Goal: Task Accomplishment & Management: Use online tool/utility

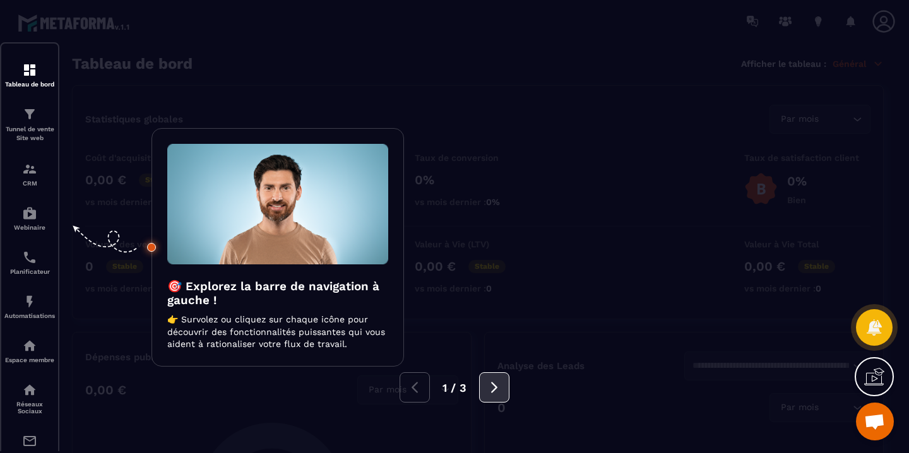
click at [499, 388] on icon at bounding box center [495, 388] width 14 height 14
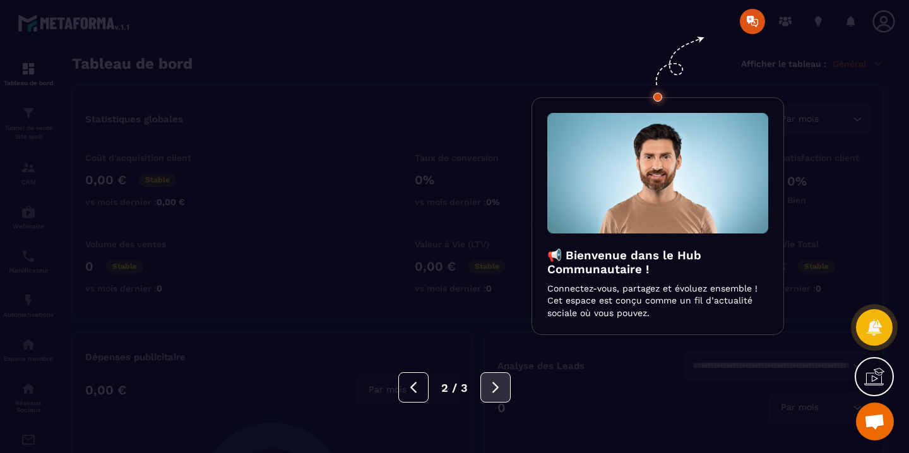
click at [496, 387] on icon at bounding box center [496, 387] width 6 height 11
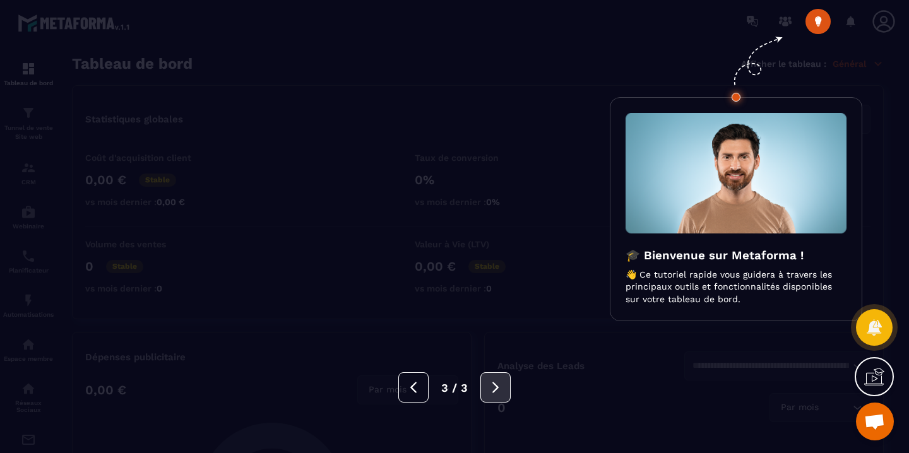
click at [494, 384] on icon at bounding box center [496, 387] width 6 height 11
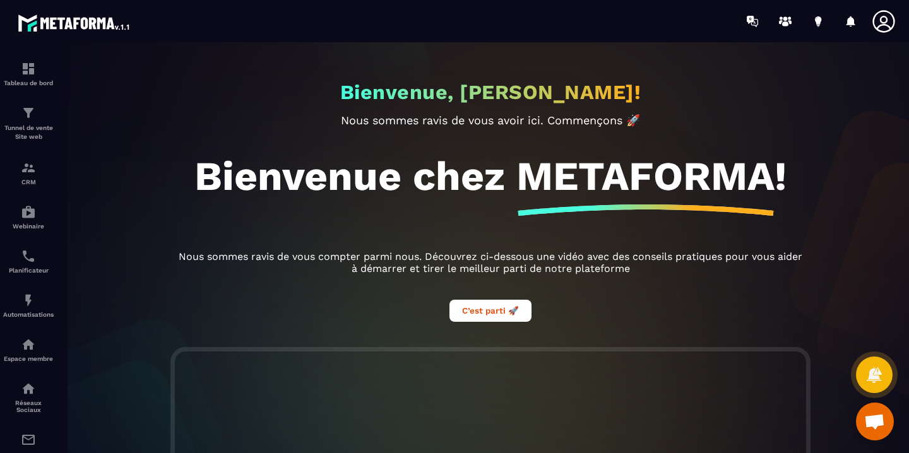
scroll to position [13, 0]
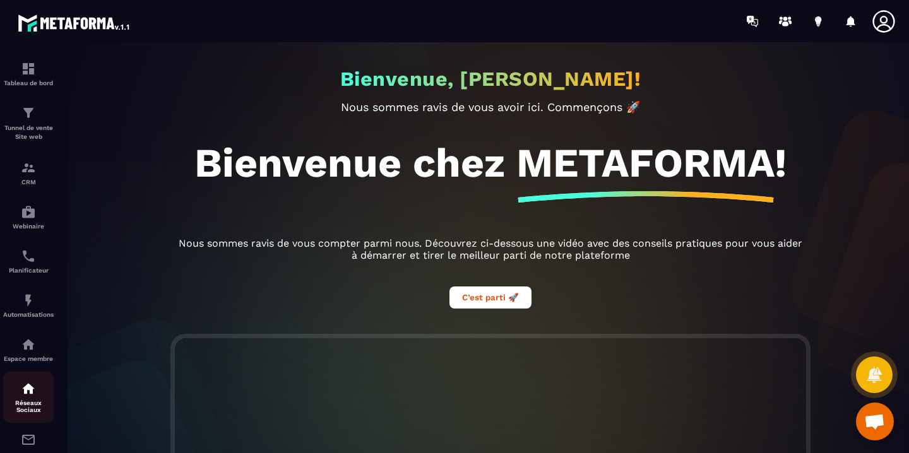
click at [28, 397] on div "Réseaux Sociaux" at bounding box center [28, 397] width 51 height 32
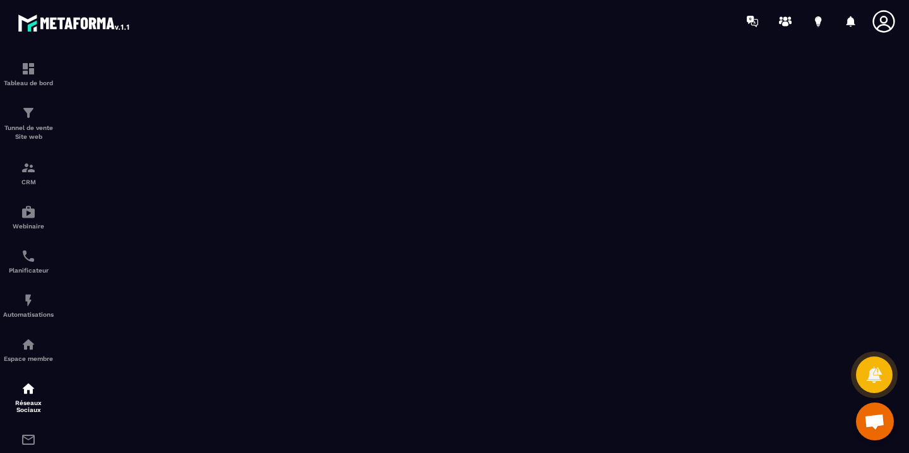
click at [291, 34] on div at bounding box center [528, 21] width 761 height 42
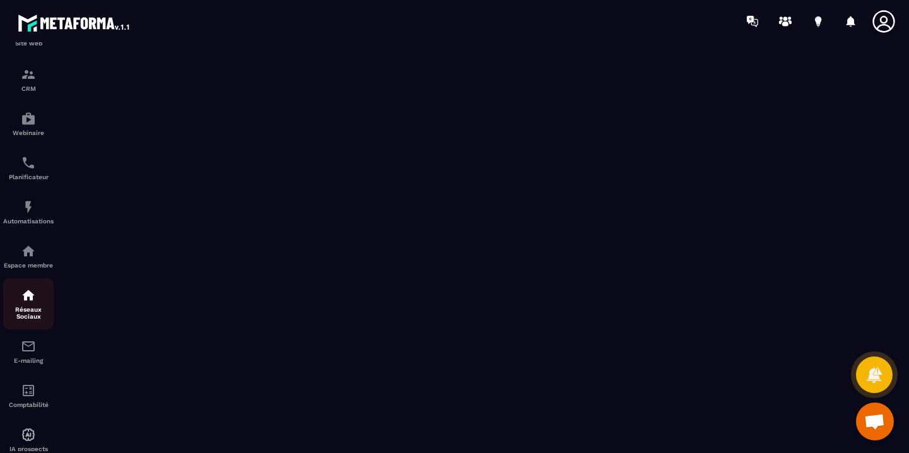
scroll to position [97, 0]
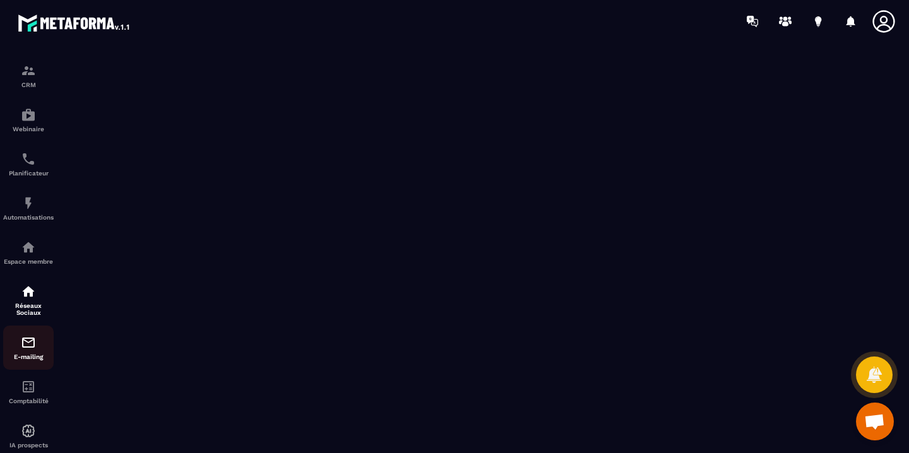
click at [32, 349] on img at bounding box center [28, 342] width 15 height 15
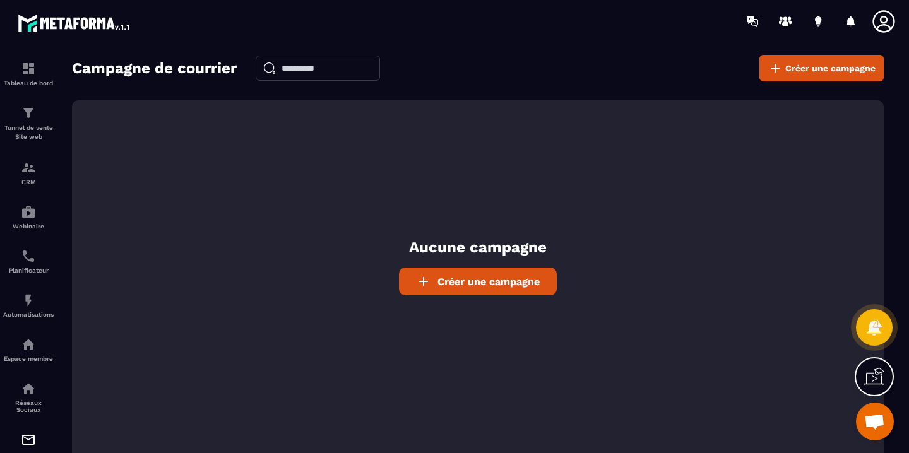
click at [446, 289] on link "Créer une campagne" at bounding box center [478, 282] width 158 height 28
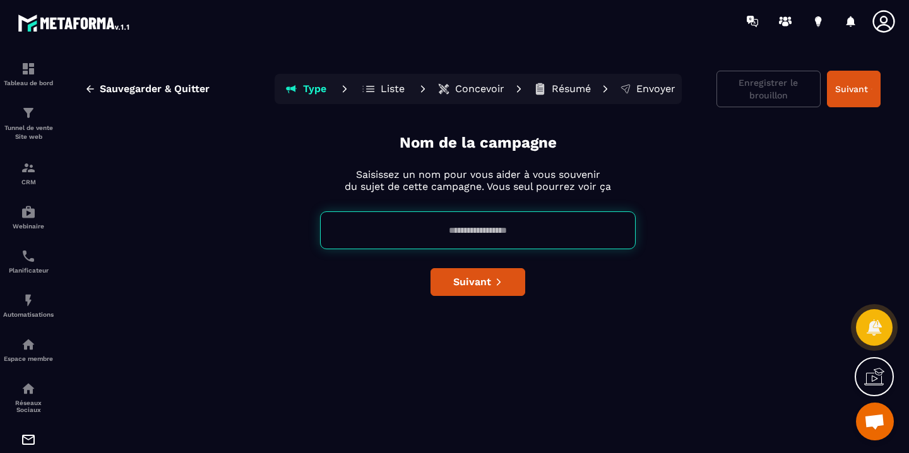
click at [462, 231] on input at bounding box center [478, 231] width 316 height 38
type input "**********"
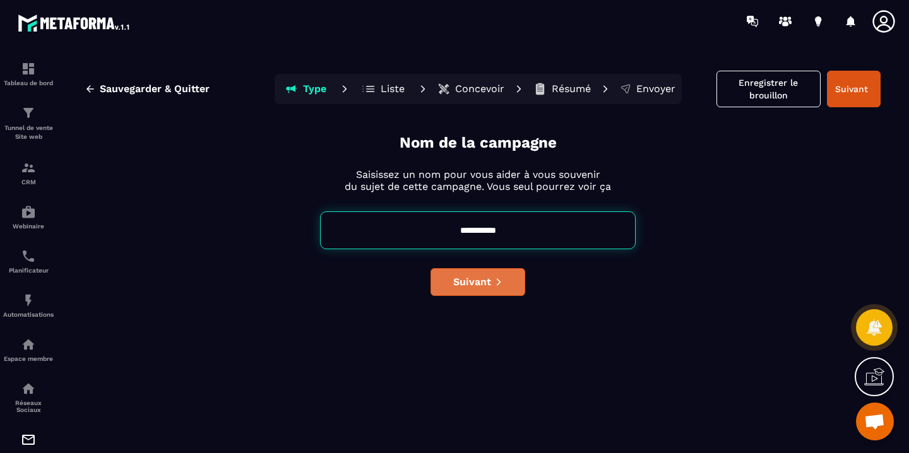
click at [486, 281] on span "Suivant" at bounding box center [472, 282] width 38 height 13
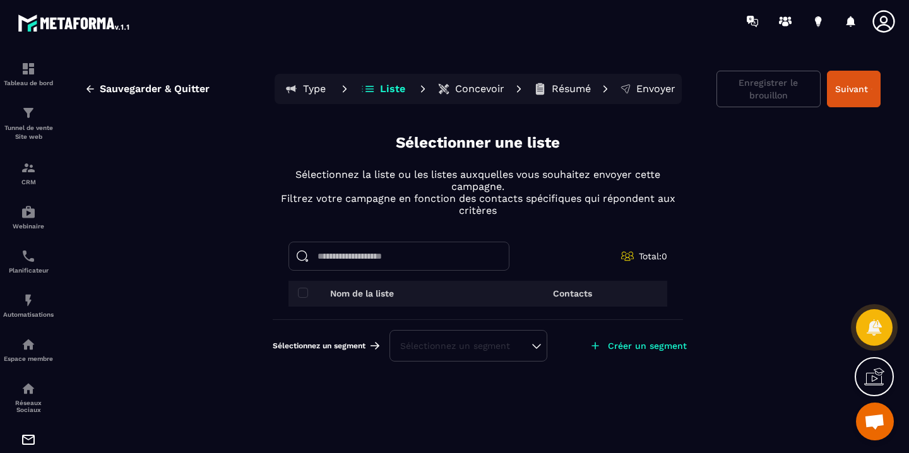
click at [524, 347] on div "Sélectionnez un segment" at bounding box center [468, 346] width 136 height 13
click at [573, 371] on div "Sélectionnez un segment Sélectionnez un segment Aucune Créer un segment" at bounding box center [478, 346] width 411 height 52
click at [853, 96] on button "Suivant" at bounding box center [854, 89] width 54 height 37
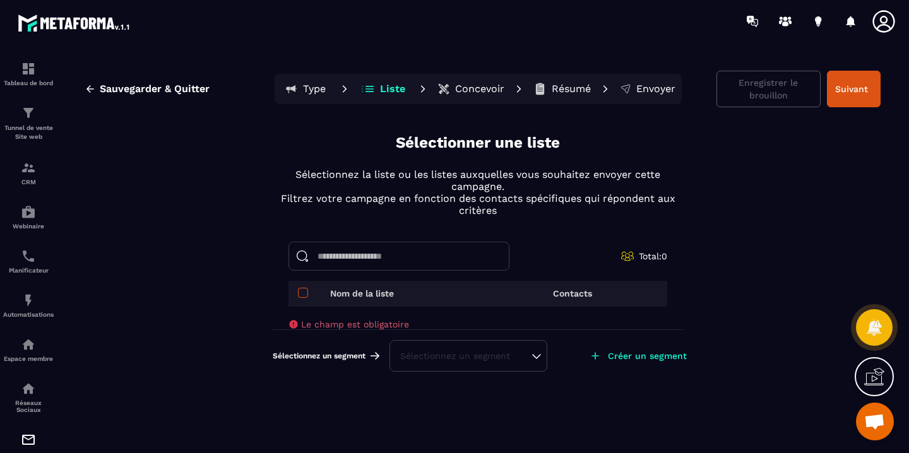
click at [301, 294] on span at bounding box center [303, 293] width 10 height 10
click at [349, 296] on p "Nom de la liste" at bounding box center [362, 294] width 64 height 10
click at [351, 260] on input at bounding box center [399, 256] width 221 height 29
type input "**********"
click at [446, 357] on div "Sélectionnez un segment" at bounding box center [468, 356] width 136 height 13
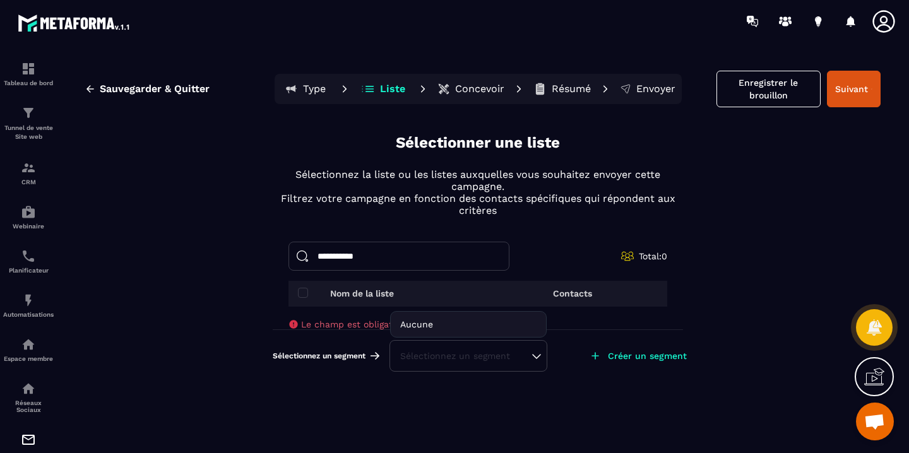
click at [582, 363] on div "Créer un segment" at bounding box center [638, 356] width 118 height 28
click at [301, 294] on span at bounding box center [303, 293] width 10 height 10
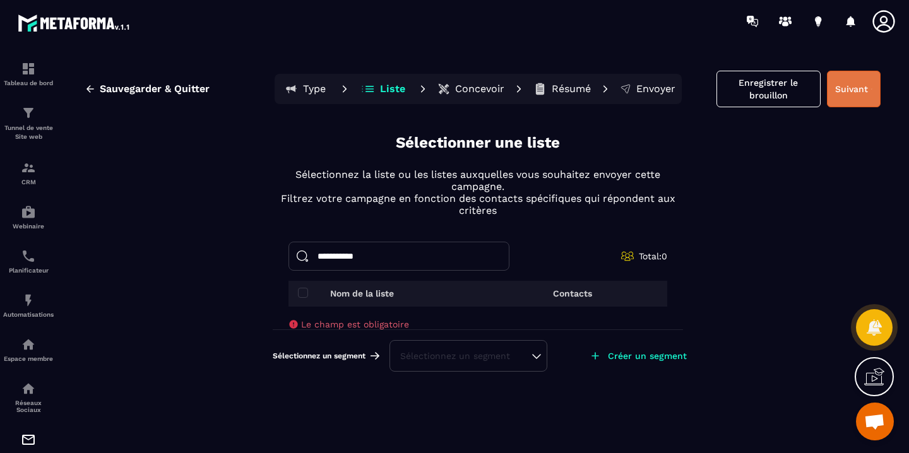
click at [835, 92] on button "Suivant" at bounding box center [854, 89] width 54 height 37
click at [369, 327] on span "Le champ est obligatoire" at bounding box center [355, 325] width 108 height 10
click at [304, 293] on span at bounding box center [303, 293] width 10 height 10
click at [356, 258] on input "**********" at bounding box center [399, 256] width 221 height 29
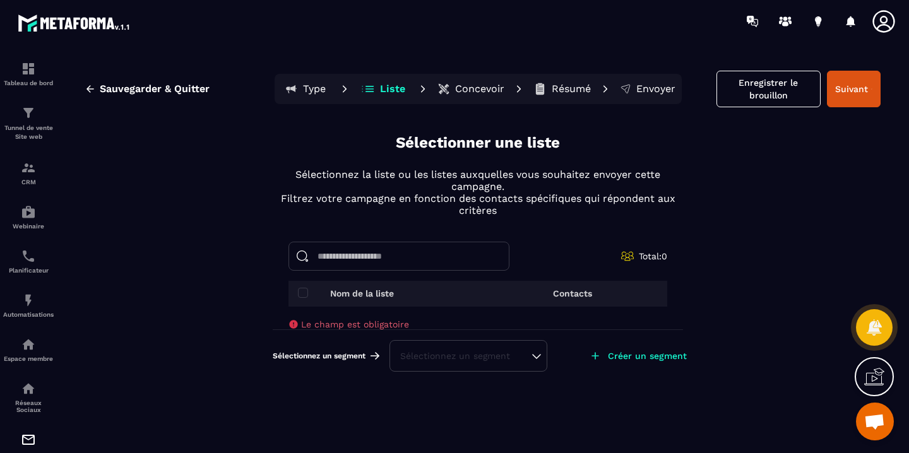
click at [629, 359] on p "Créer un segment" at bounding box center [647, 356] width 79 height 10
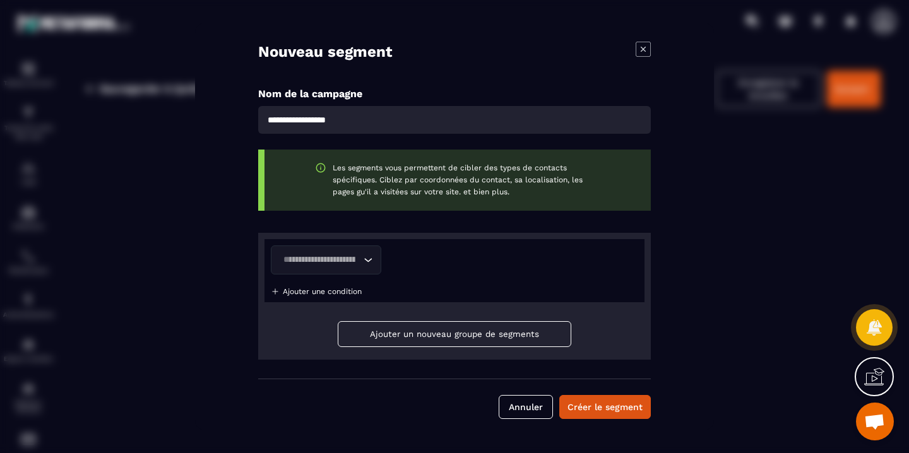
click at [449, 337] on button "Ajouter un nouveau groupe de segments" at bounding box center [455, 334] width 234 height 26
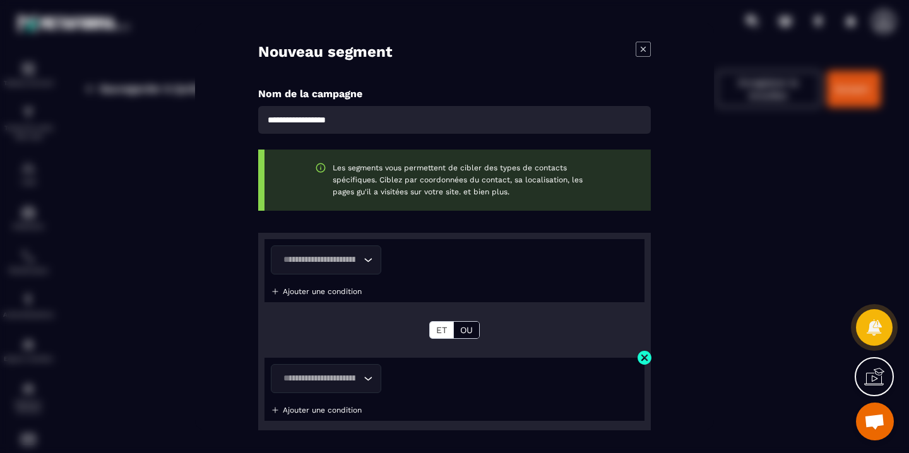
click at [645, 357] on img "Modal window" at bounding box center [645, 358] width 16 height 16
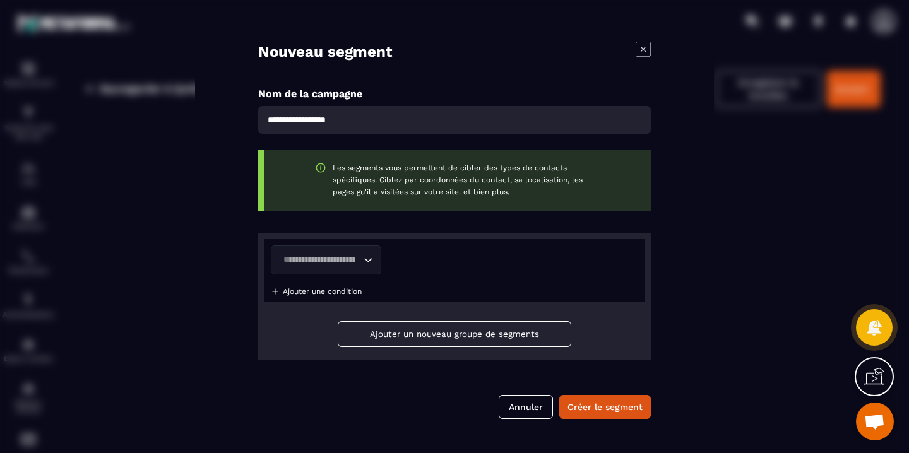
click at [359, 261] on input "Search for option" at bounding box center [319, 260] width 81 height 14
click at [518, 400] on button "Annuler" at bounding box center [526, 407] width 54 height 24
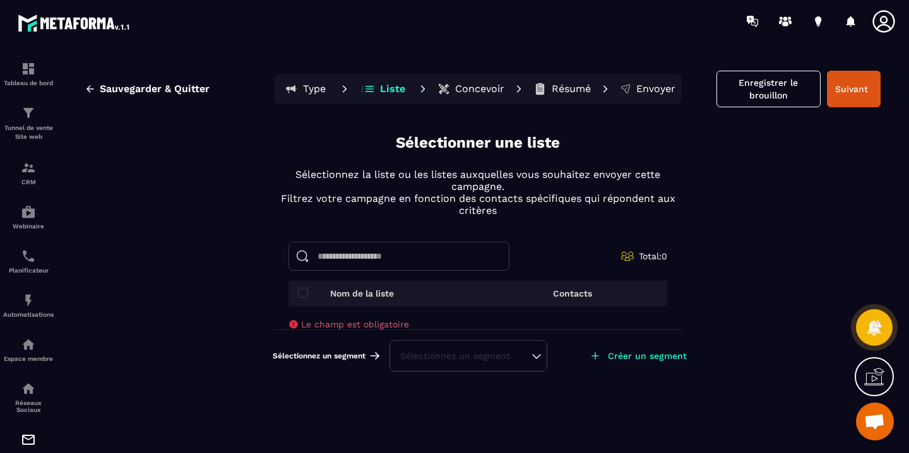
click at [407, 369] on div "Sélectionnez un segment" at bounding box center [469, 356] width 158 height 32
click at [411, 361] on div "Sélectionnez un segment" at bounding box center [468, 356] width 136 height 13
click at [412, 327] on li "Aucune" at bounding box center [468, 324] width 155 height 25
click at [420, 359] on div "Sélectionnez un segment" at bounding box center [468, 356] width 136 height 13
click at [628, 359] on p "Créer un segment" at bounding box center [647, 356] width 79 height 10
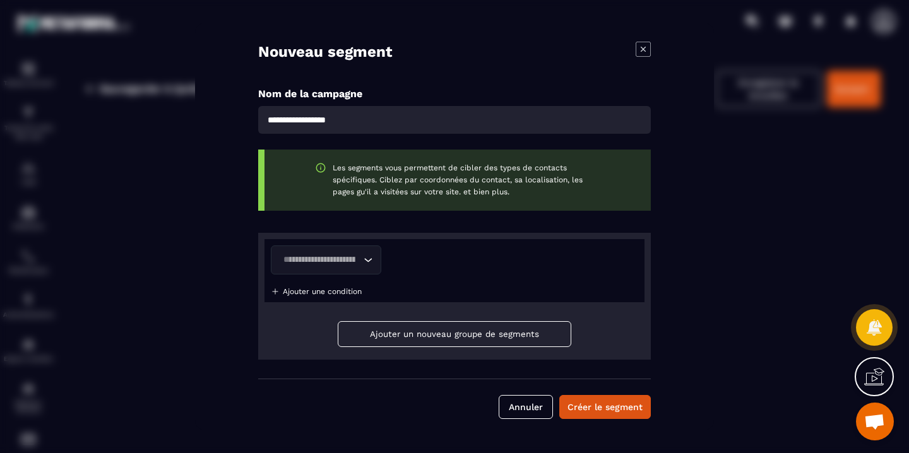
click at [646, 45] on icon "Modal window" at bounding box center [643, 49] width 15 height 15
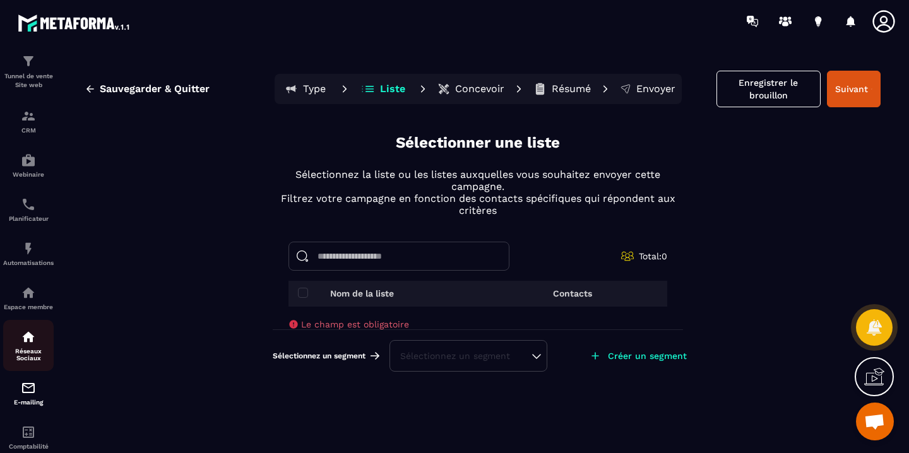
scroll to position [69, 0]
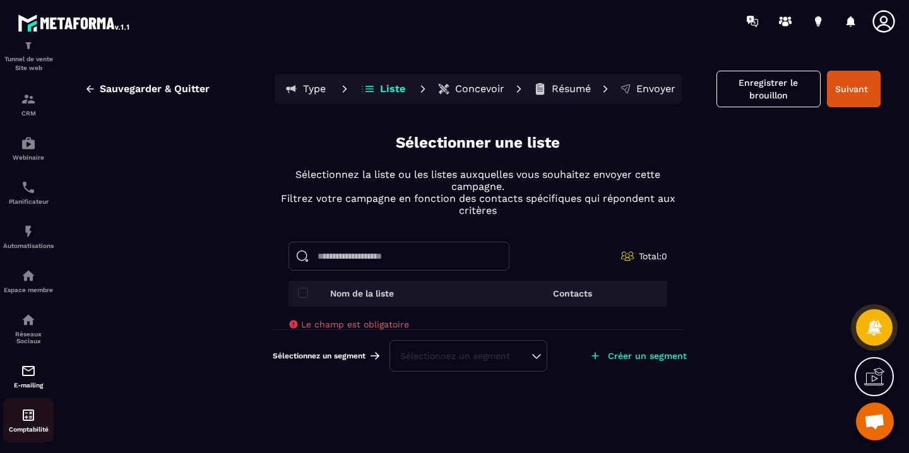
click at [39, 412] on div "Comptabilité" at bounding box center [28, 420] width 51 height 25
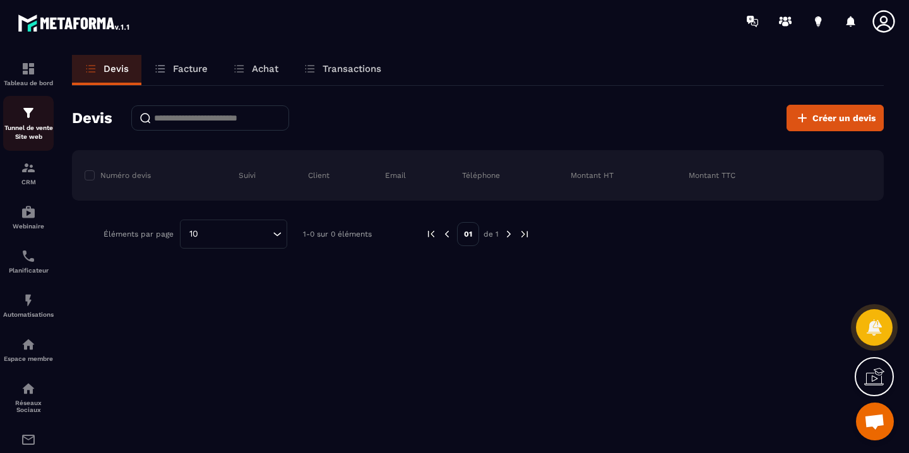
click at [35, 120] on img at bounding box center [28, 112] width 15 height 15
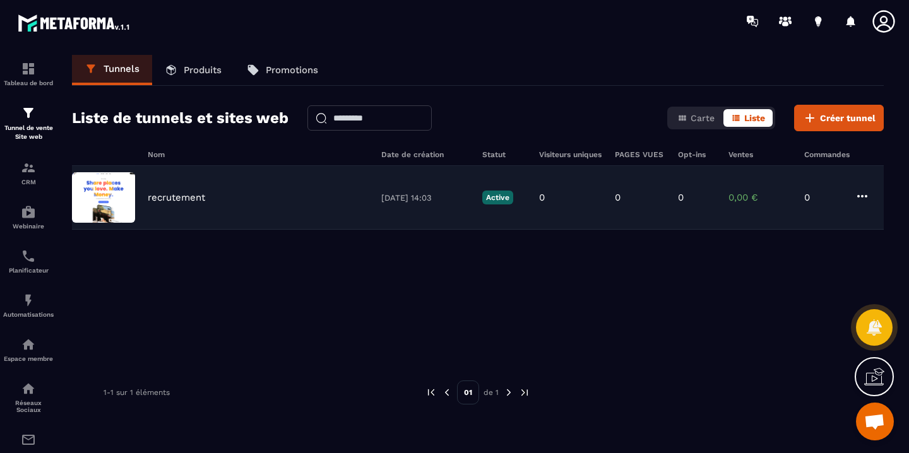
click at [187, 199] on p "recrutement" at bounding box center [176, 197] width 57 height 11
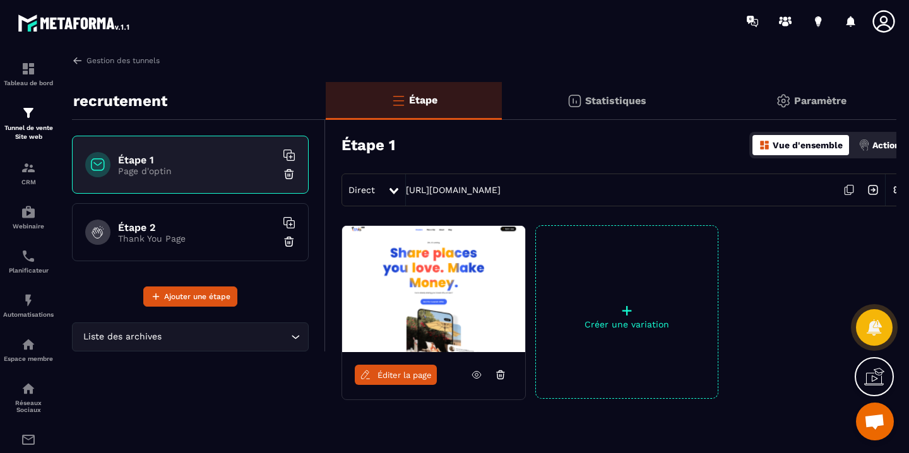
click at [421, 381] on link "Éditer la page" at bounding box center [396, 375] width 82 height 20
